Goal: Task Accomplishment & Management: Complete application form

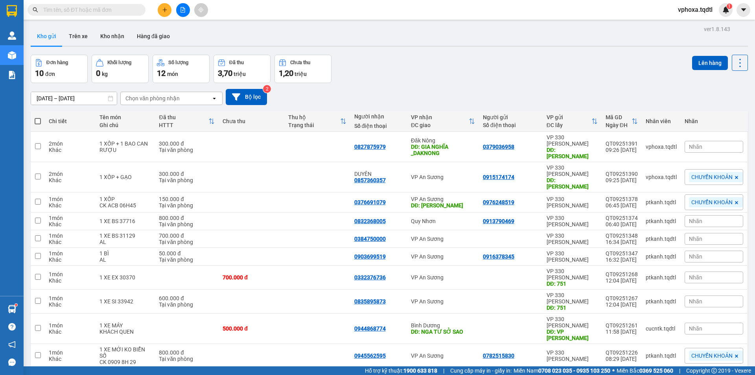
click at [164, 11] on icon "plus" at bounding box center [165, 10] width 6 height 6
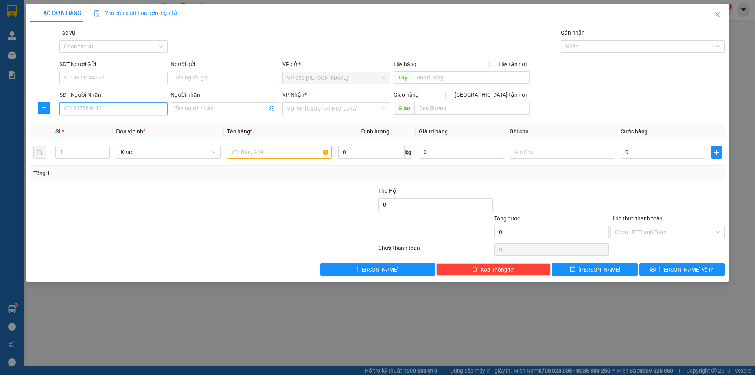
click at [110, 107] on input "SĐT Người Nhận" at bounding box center [113, 108] width 108 height 13
type input "0947801234"
click at [121, 124] on div "0947801234" at bounding box center [113, 124] width 99 height 9
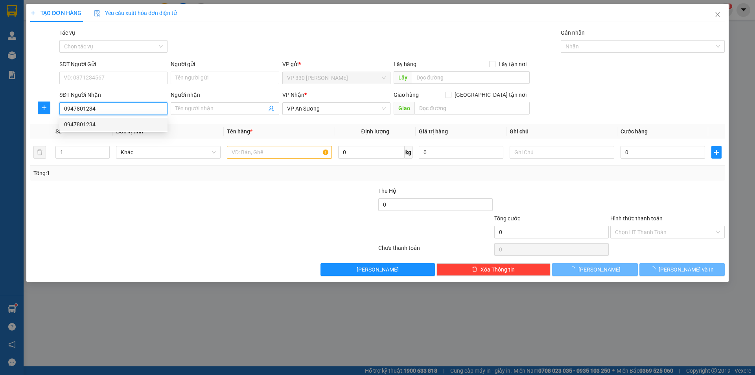
type input "100.000"
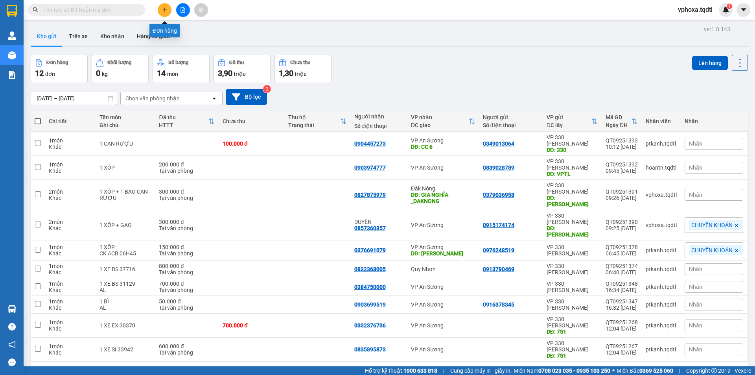
click at [163, 10] on icon "plus" at bounding box center [165, 10] width 6 height 6
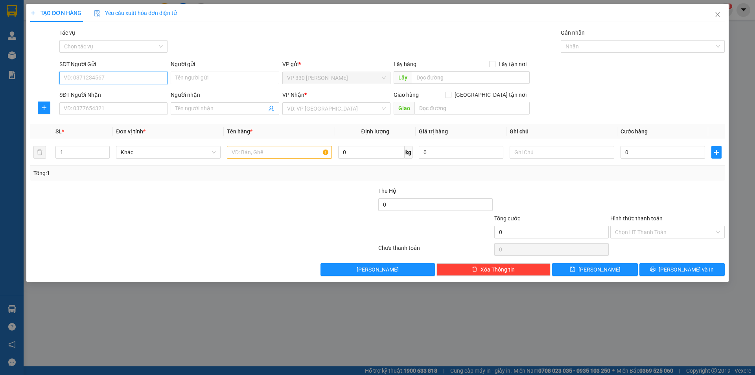
click at [119, 74] on input "SĐT Người Gửi" at bounding box center [113, 78] width 108 height 13
type input "0"
click at [180, 122] on div "Transit Pickup Surcharge Ids Transit Deliver Surcharge Ids Transit Deliver Surc…" at bounding box center [377, 151] width 694 height 247
click at [119, 110] on input "SĐT Người Nhận" at bounding box center [113, 108] width 108 height 13
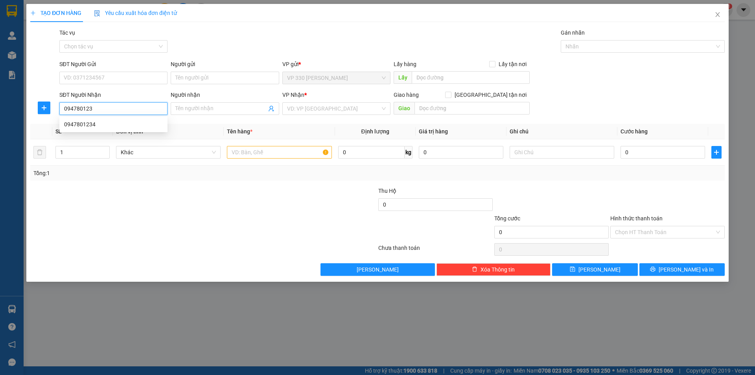
type input "0947801234"
click at [123, 122] on div "0947801234" at bounding box center [113, 124] width 99 height 9
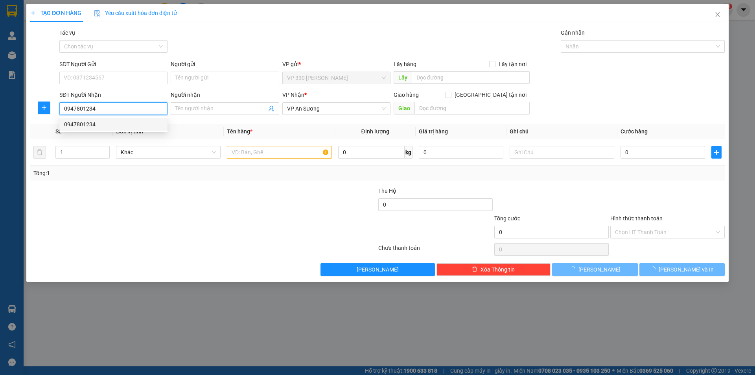
type input "100.000"
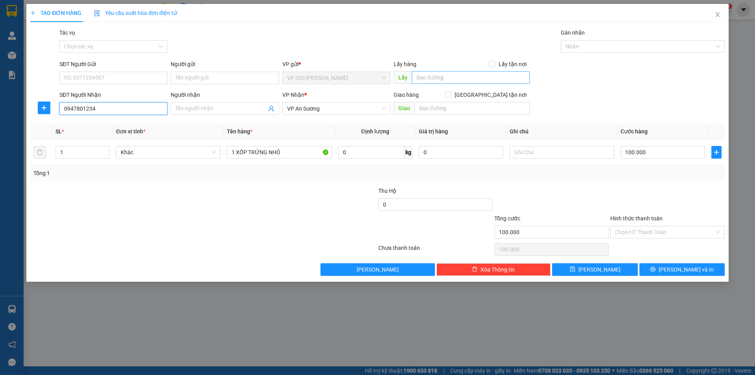
type input "0947801234"
click at [430, 74] on input "text" at bounding box center [471, 77] width 118 height 13
type input "h"
type input "HỒ XÁ"
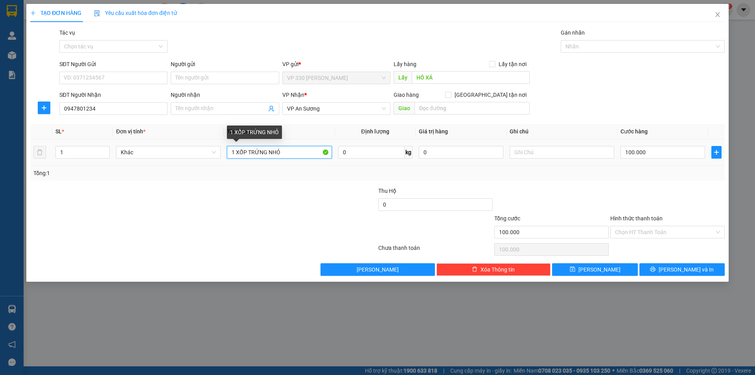
drag, startPoint x: 281, startPoint y: 151, endPoint x: 247, endPoint y: 154, distance: 33.9
click at [247, 154] on input "1 XỐP TRỨNG NHỎ" at bounding box center [279, 152] width 105 height 13
type input "1 XỐP"
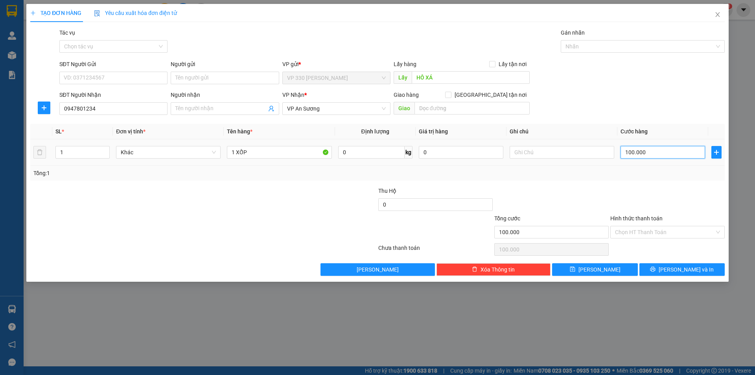
click at [662, 157] on input "100.000" at bounding box center [662, 152] width 85 height 13
type input "2"
type input "20"
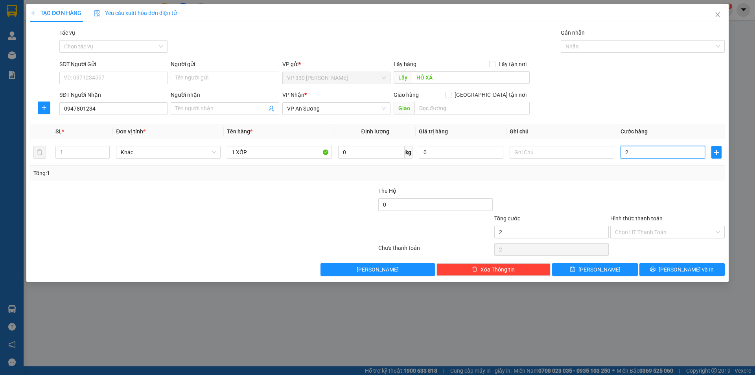
type input "20"
type input "200"
type input "2.000"
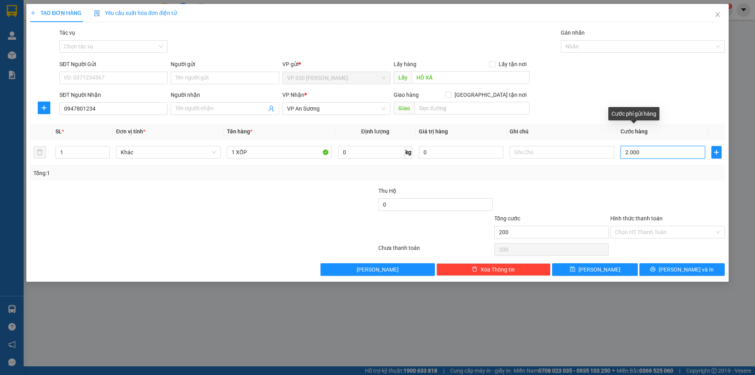
type input "2.000"
type input "20.000"
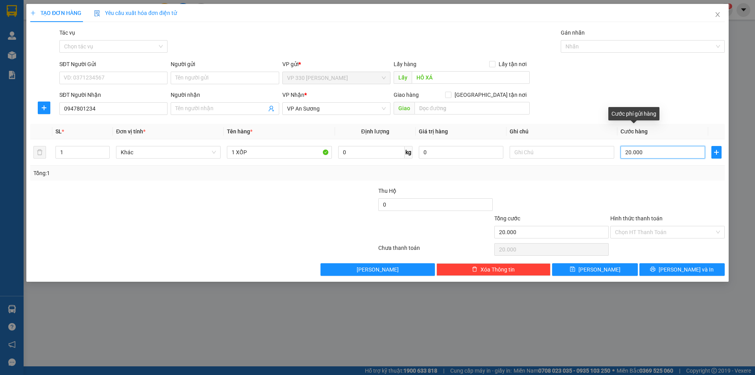
type input "200.000"
click at [646, 228] on input "Hình thức thanh toán" at bounding box center [664, 232] width 99 height 12
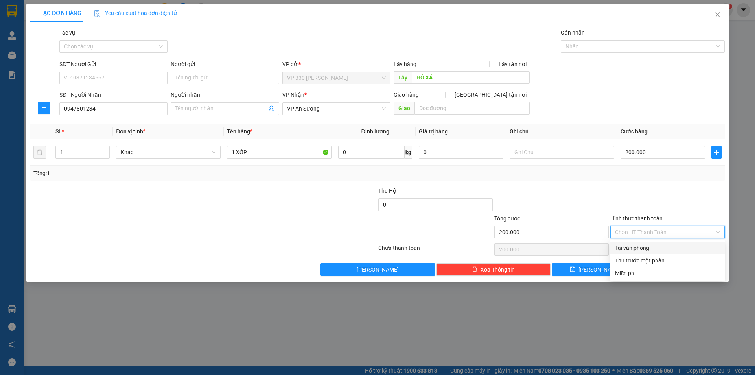
click at [637, 247] on div "Tại văn phòng" at bounding box center [667, 247] width 105 height 9
type input "0"
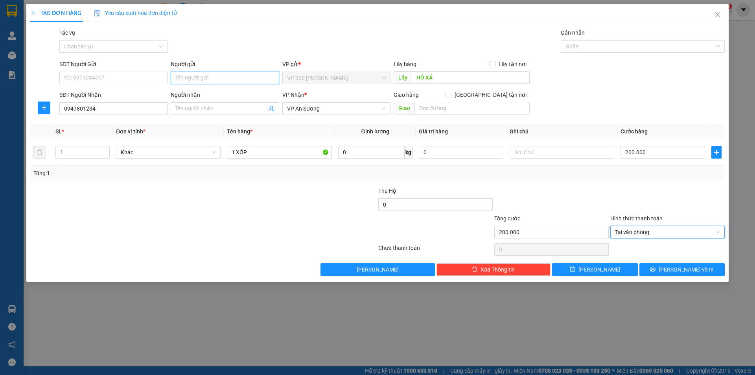
click at [176, 77] on input "Người gửi" at bounding box center [225, 78] width 108 height 13
type input "CHÚ NINH Ca"
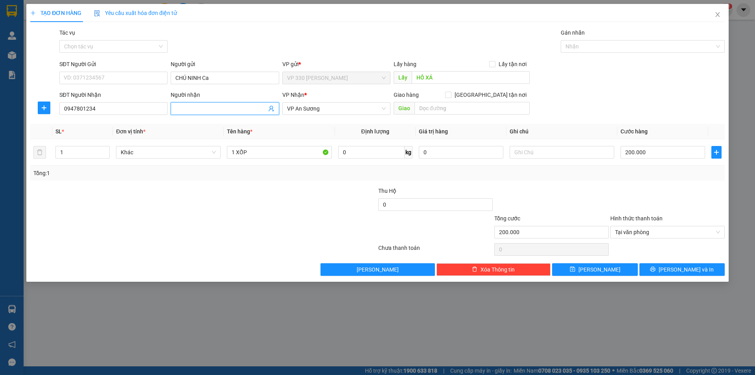
click at [192, 107] on input "Người nhận" at bounding box center [220, 108] width 91 height 9
type input "t"
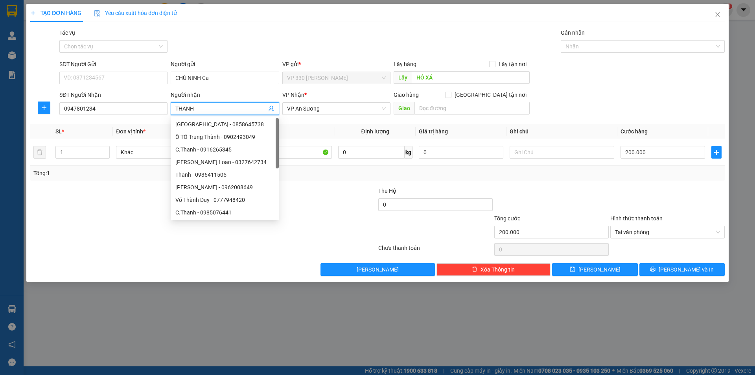
type input "THANH"
click at [296, 125] on th "Tên hàng *" at bounding box center [279, 131] width 111 height 15
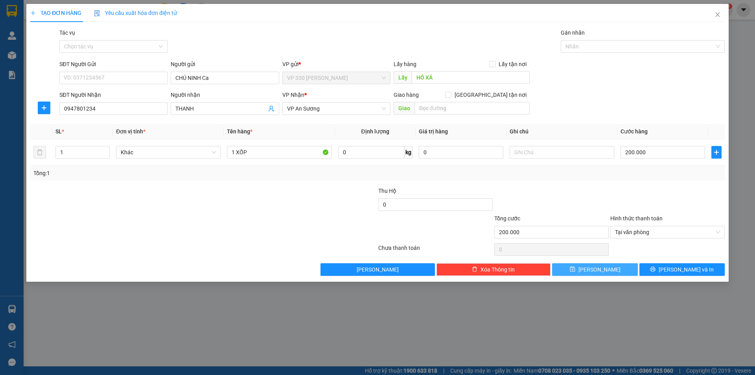
click at [602, 268] on span "[PERSON_NAME]" at bounding box center [599, 269] width 42 height 9
type input "0"
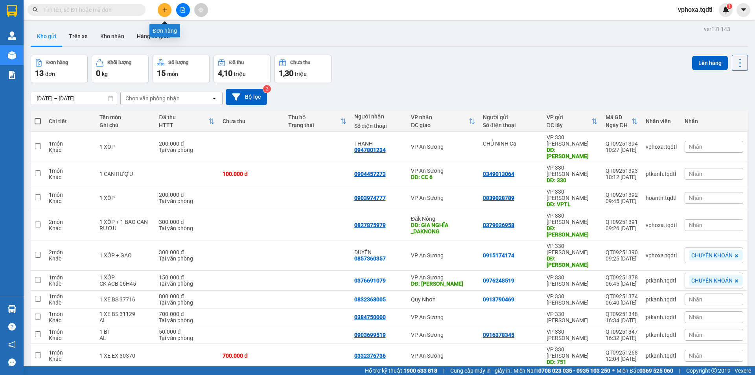
click at [163, 11] on icon "plus" at bounding box center [165, 10] width 6 height 6
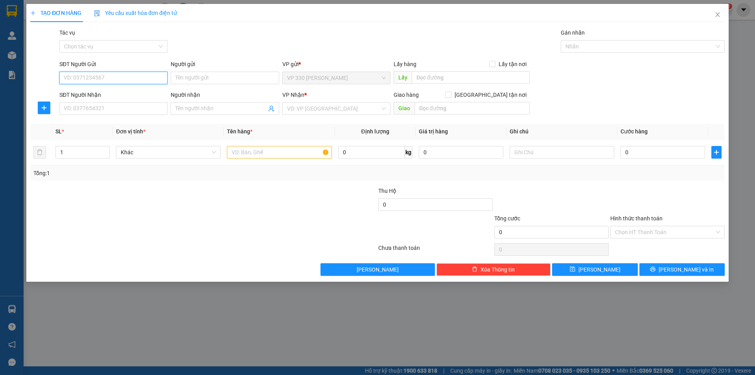
click at [110, 80] on input "SĐT Người Gửi" at bounding box center [113, 78] width 108 height 13
type input "0914570559"
click at [115, 105] on input "SĐT Người Nhận" at bounding box center [113, 108] width 108 height 13
click at [123, 80] on input "0914570559" at bounding box center [113, 78] width 108 height 13
click at [116, 90] on div "0914570559" at bounding box center [113, 93] width 99 height 9
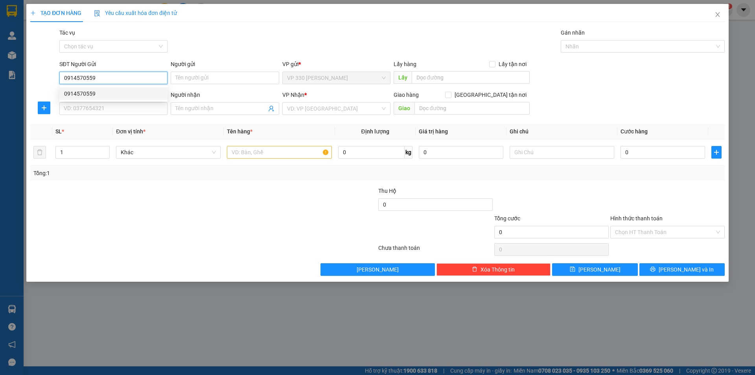
type input "HỒ XÁ"
type input "0985181179"
type input "CX71"
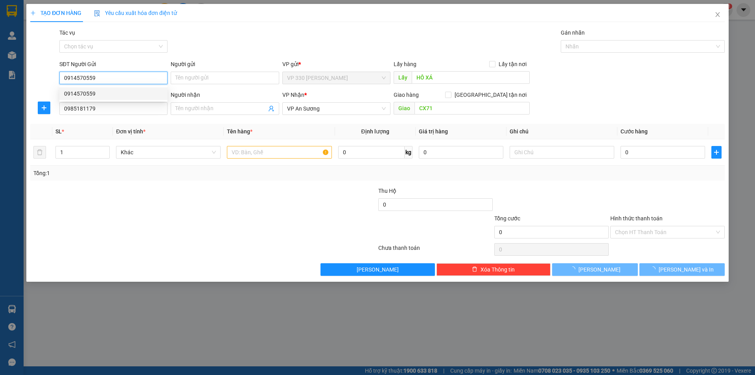
type input "300.000"
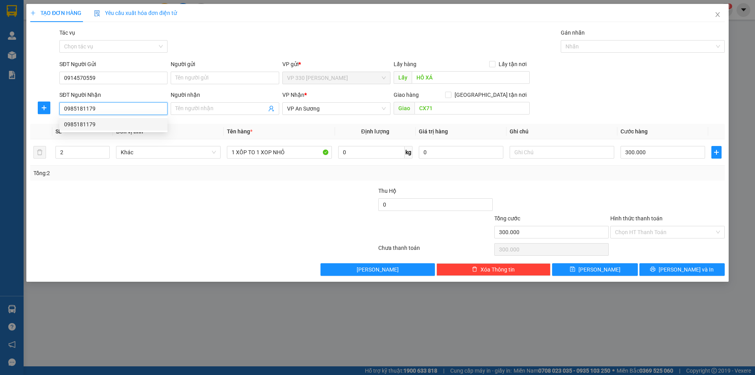
drag, startPoint x: 107, startPoint y: 110, endPoint x: 56, endPoint y: 106, distance: 51.7
click at [56, 105] on div "SĐT Người Nhận 0985181179 Người nhận Tên người nhận VP Nhận * VP An Sương Giao …" at bounding box center [377, 104] width 696 height 28
type input "0909150356"
click at [77, 125] on div "0909150356" at bounding box center [113, 124] width 99 height 9
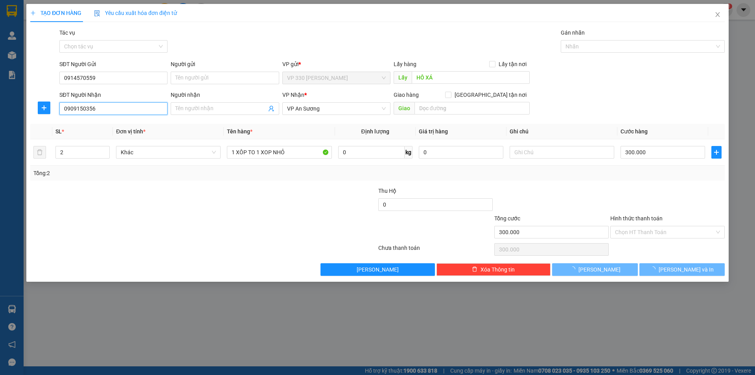
type input "120.000"
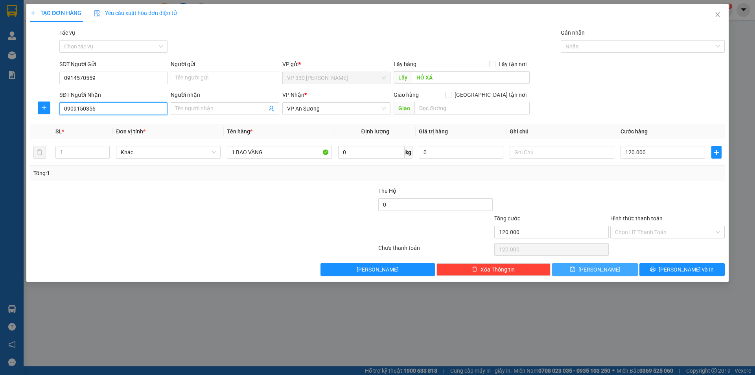
type input "0909150356"
click at [609, 271] on button "[PERSON_NAME]" at bounding box center [594, 269] width 85 height 13
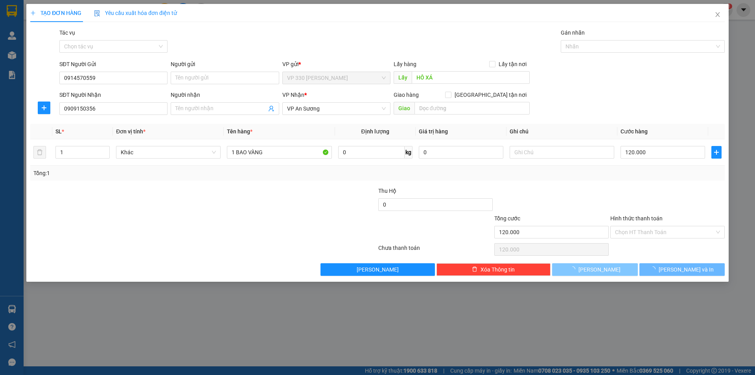
type input "0"
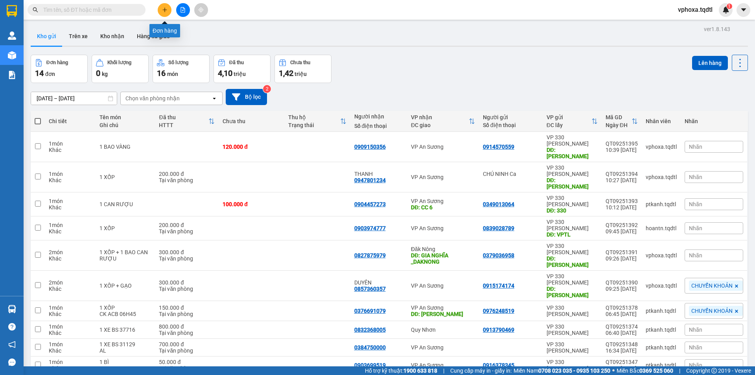
click at [168, 10] on button at bounding box center [165, 10] width 14 height 14
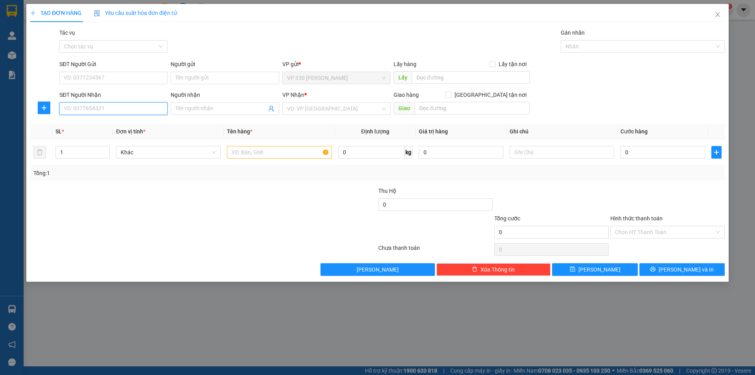
click at [109, 107] on input "SĐT Người Nhận" at bounding box center [113, 108] width 108 height 13
type input "0903113688"
click at [112, 127] on div "0903113688" at bounding box center [113, 124] width 99 height 9
type input "COOPMARK BẢO LỘC"
type input "150.000"
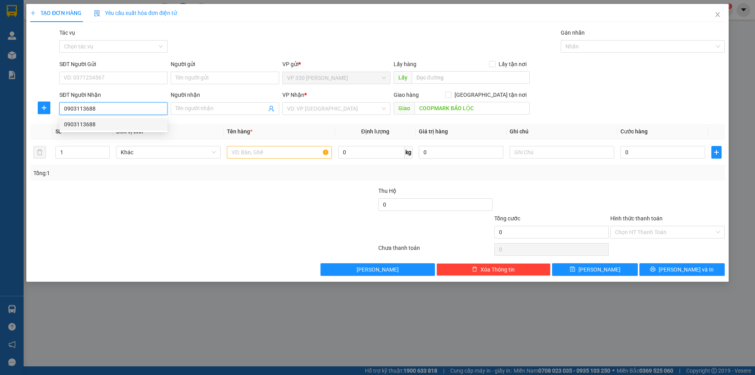
type input "150.000"
type input "0903113688"
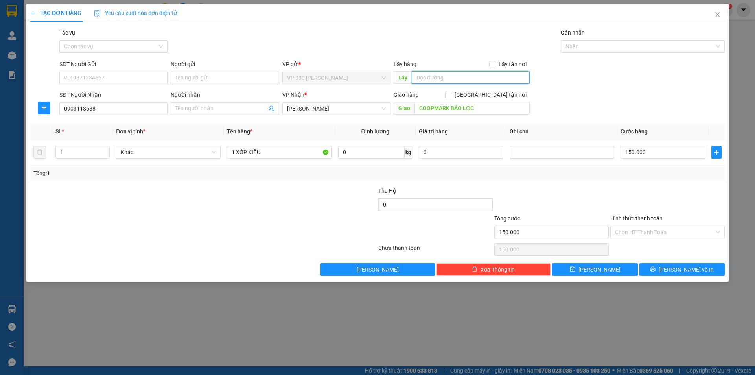
click at [440, 79] on input "text" at bounding box center [471, 77] width 118 height 13
type input "HỒ XÁ"
click at [630, 231] on input "Hình thức thanh toán" at bounding box center [664, 232] width 99 height 12
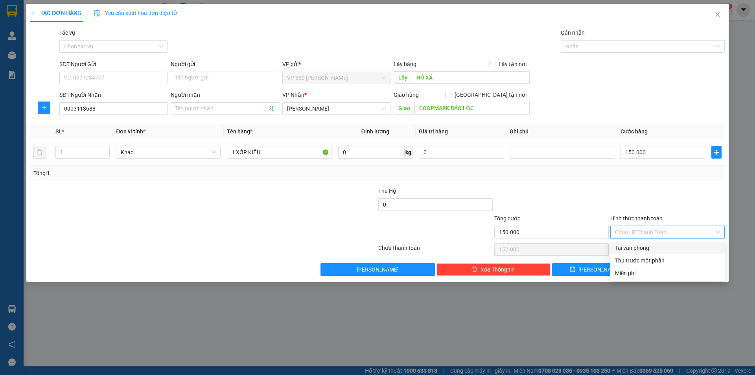
click at [624, 247] on div "Tại văn phòng" at bounding box center [667, 247] width 105 height 9
type input "0"
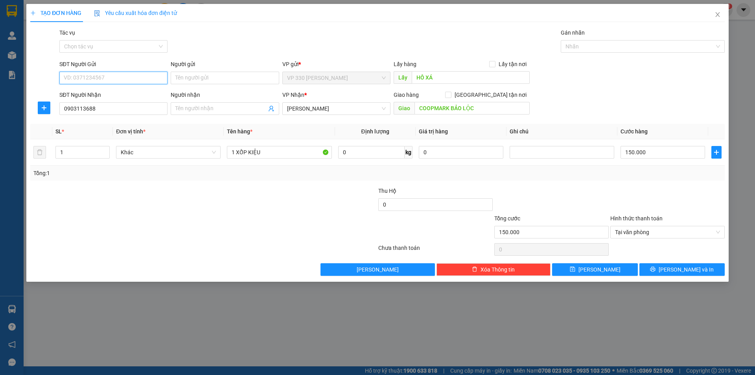
click at [115, 77] on input "SĐT Người Gửi" at bounding box center [113, 78] width 108 height 13
click at [116, 76] on input "SĐT Người Gửi" at bounding box center [113, 78] width 108 height 13
click at [115, 95] on div "0912368711" at bounding box center [113, 93] width 99 height 9
type input "0912368711"
click at [585, 267] on button "[PERSON_NAME]" at bounding box center [594, 269] width 85 height 13
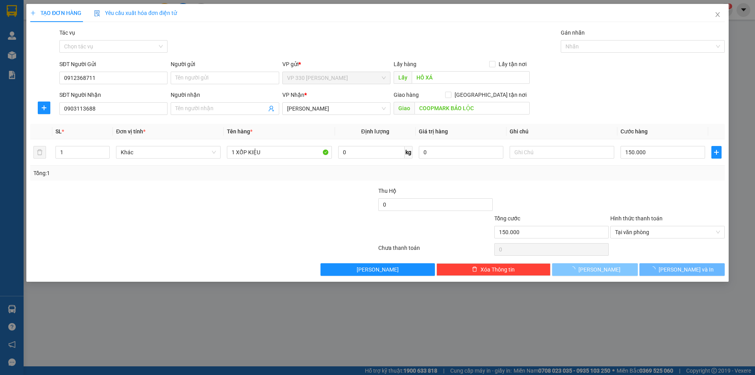
type input "0"
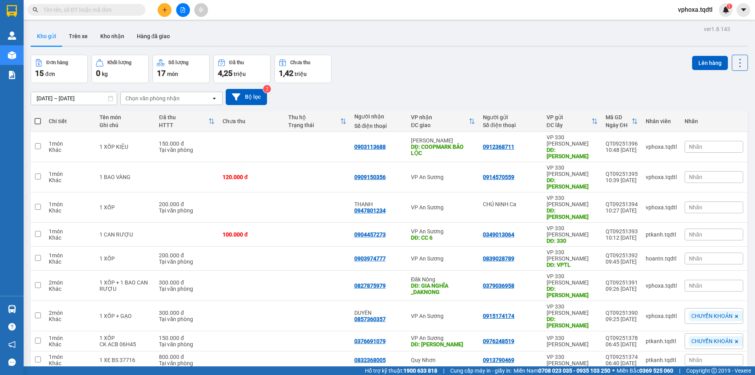
click at [161, 9] on button at bounding box center [165, 10] width 14 height 14
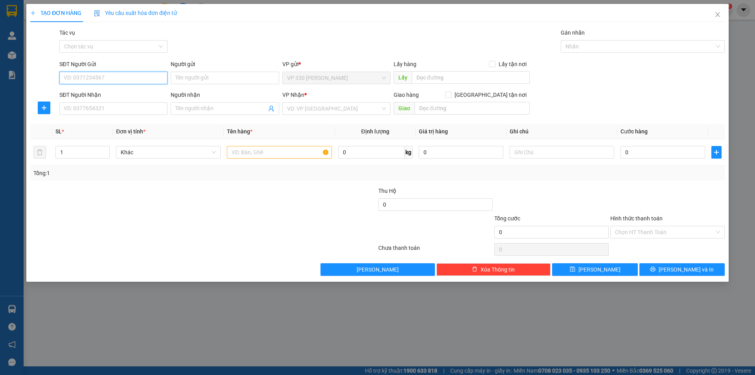
click at [110, 77] on input "SĐT Người Gửi" at bounding box center [113, 78] width 108 height 13
type input "0912214629"
click at [105, 106] on input "SĐT Người Nhận" at bounding box center [113, 108] width 108 height 13
type input "0909628906"
click at [324, 105] on input "search" at bounding box center [333, 109] width 93 height 12
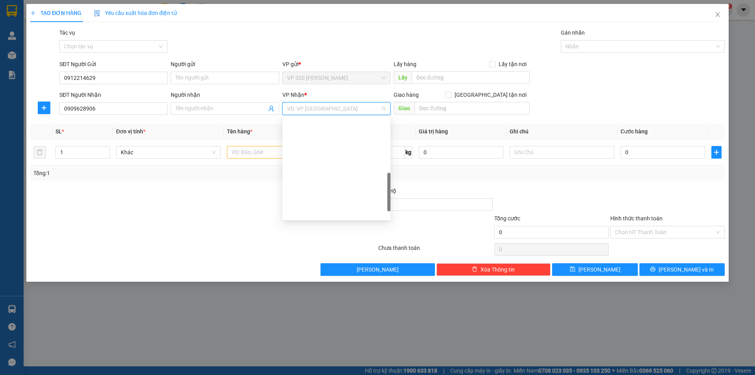
scroll to position [197, 0]
click at [308, 166] on div "Bình Dương" at bounding box center [336, 166] width 99 height 9
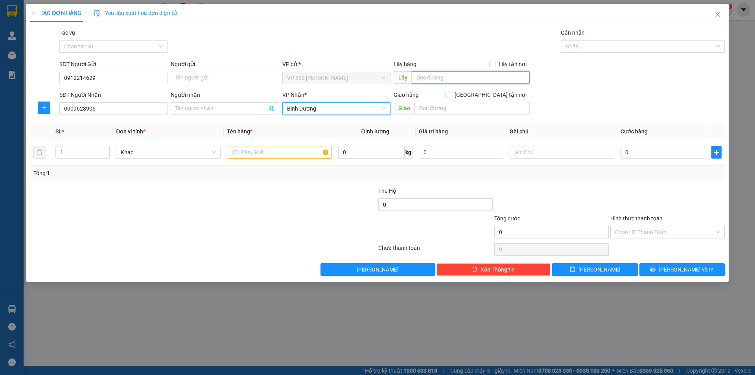
click at [421, 77] on input "text" at bounding box center [471, 77] width 118 height 13
type input "HỒ XÁ"
click at [442, 112] on input "text" at bounding box center [471, 108] width 115 height 13
type input "CẦU Ô BỐ"
click at [241, 152] on input "text" at bounding box center [279, 152] width 105 height 13
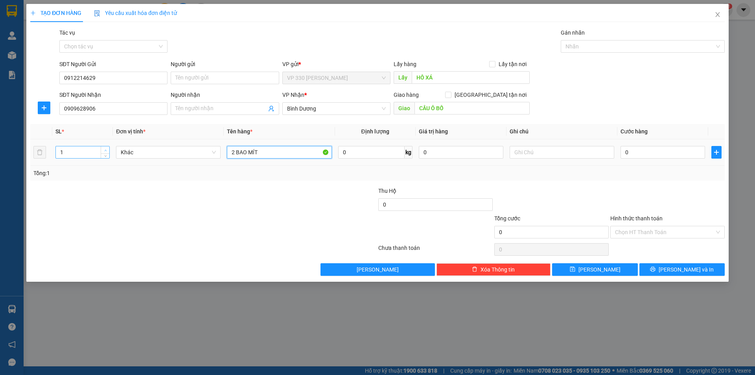
type input "2 BAO MÍT"
type input "2"
click at [106, 150] on icon "up" at bounding box center [105, 150] width 2 height 2
click at [637, 157] on input "0" at bounding box center [662, 152] width 85 height 13
type input "3"
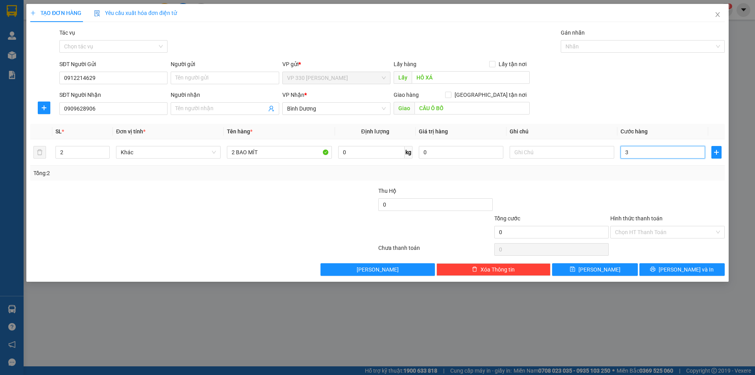
type input "3"
type input "36"
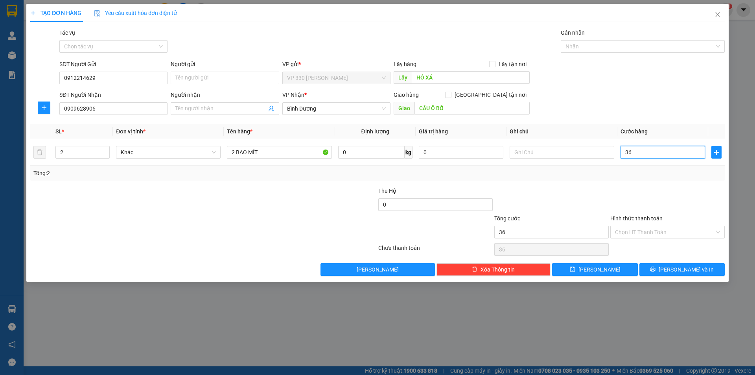
type input "360"
type input "3.600"
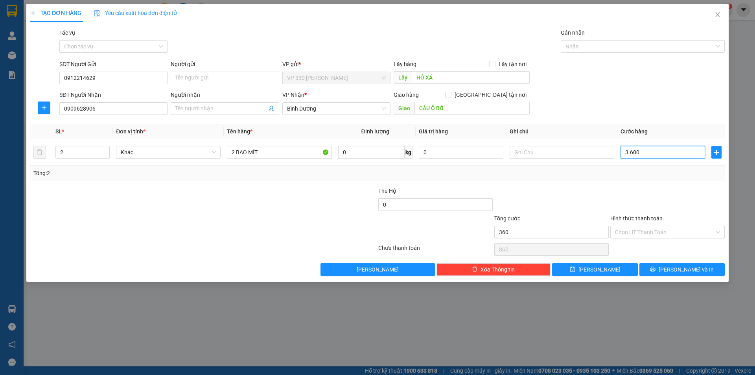
type input "3.600"
type input "36.000"
type input "360.000"
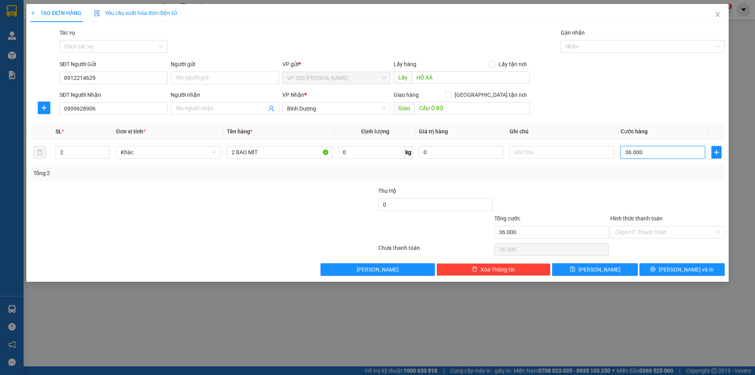
type input "360.000"
click at [618, 269] on button "[PERSON_NAME]" at bounding box center [594, 269] width 85 height 13
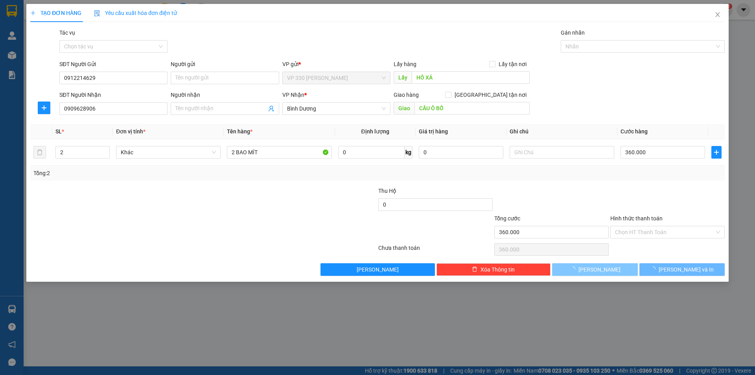
type input "1"
type input "0"
